Goal: Information Seeking & Learning: Learn about a topic

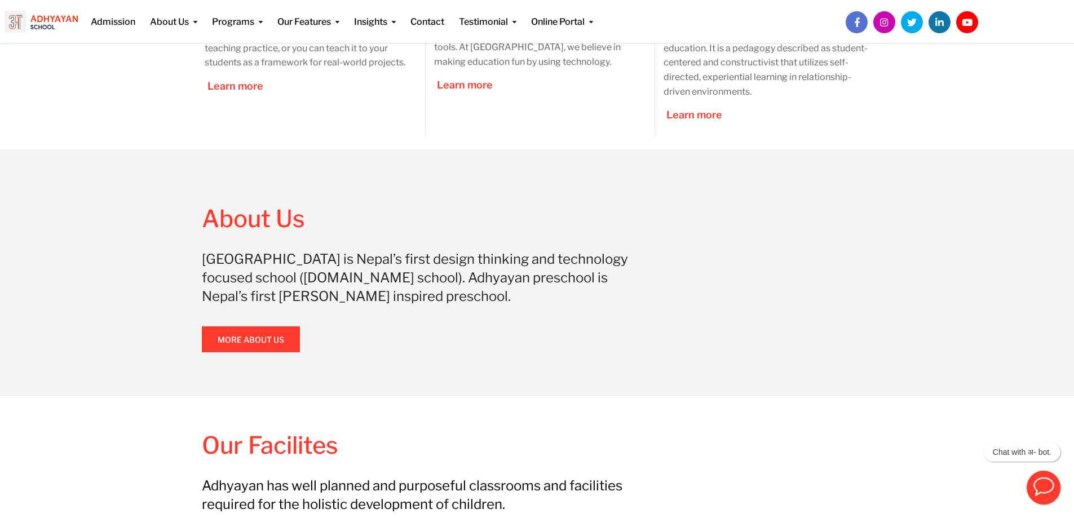
scroll to position [658, 0]
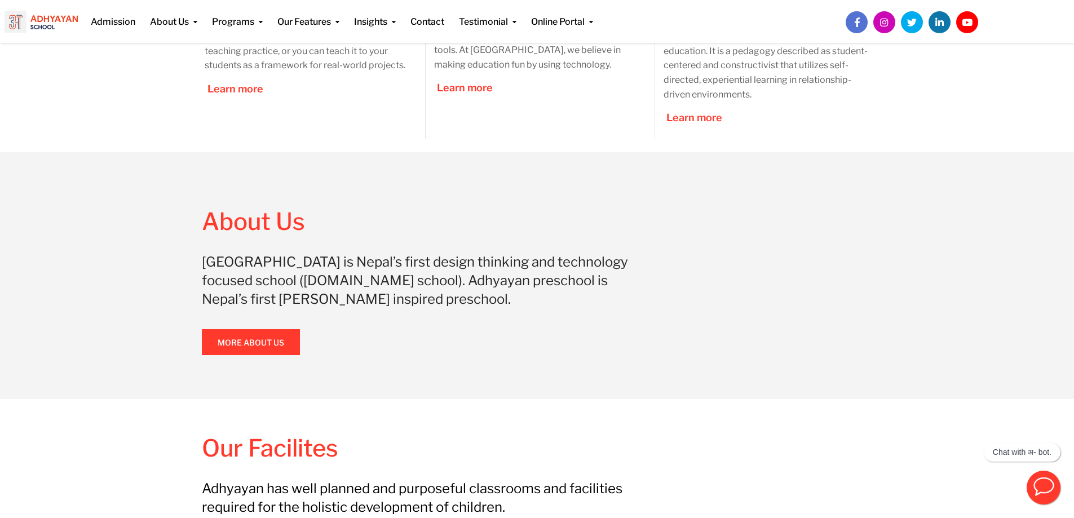
click at [223, 333] on link "More About Us" at bounding box center [251, 342] width 98 height 26
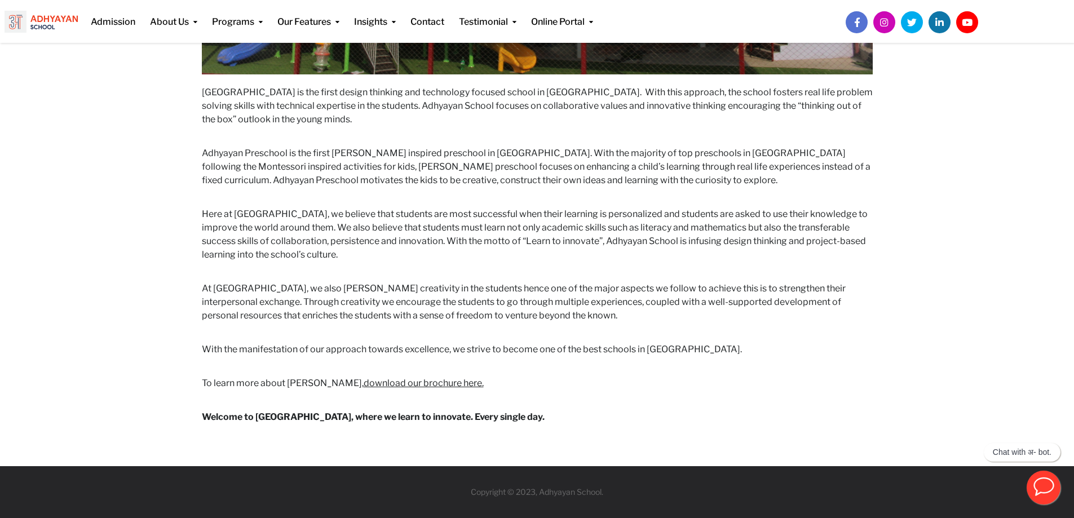
scroll to position [538, 0]
